Goal: Browse casually

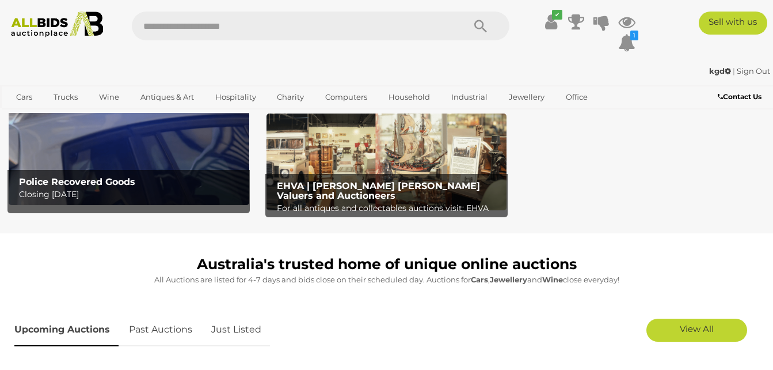
scroll to position [138, 0]
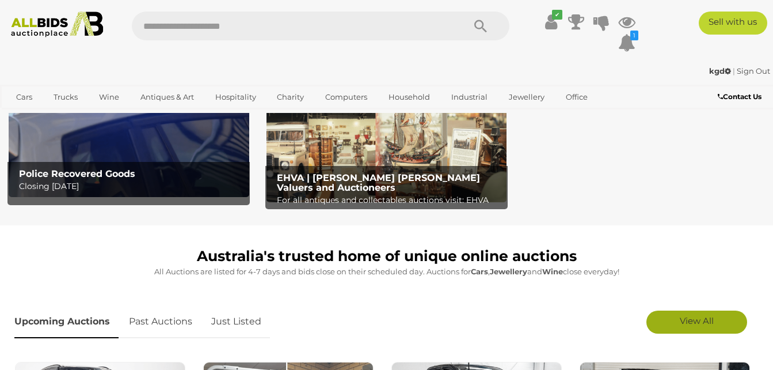
click at [684, 316] on span "View All" at bounding box center [697, 320] width 34 height 11
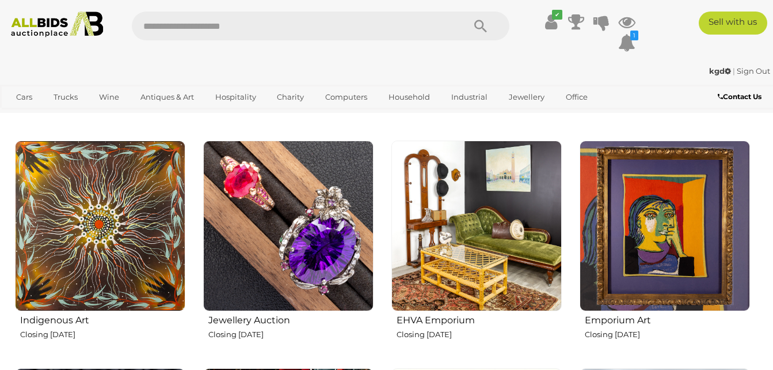
scroll to position [1274, 0]
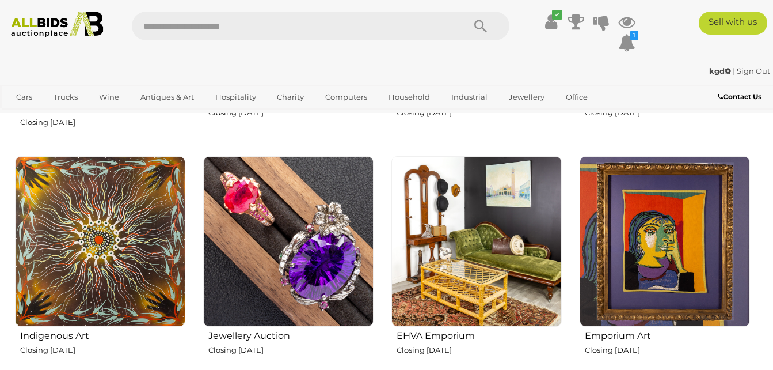
click at [435, 241] on img at bounding box center [477, 241] width 170 height 170
